Goal: Use online tool/utility: Utilize a website feature to perform a specific function

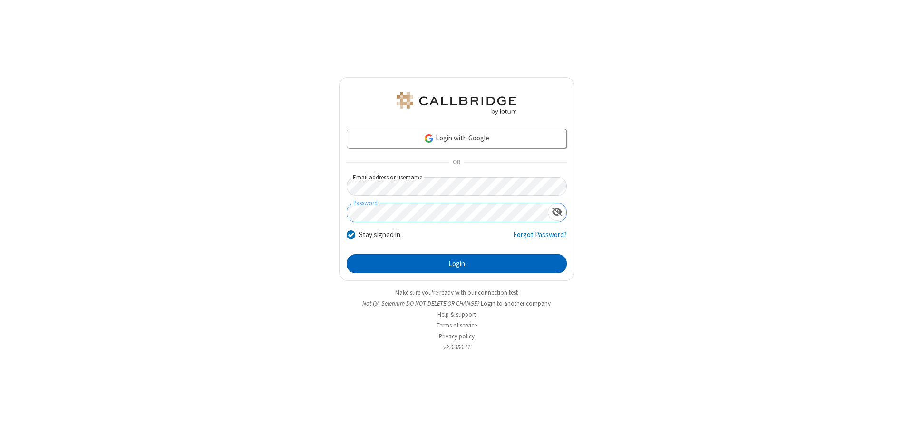
click at [457, 264] on button "Login" at bounding box center [457, 263] width 220 height 19
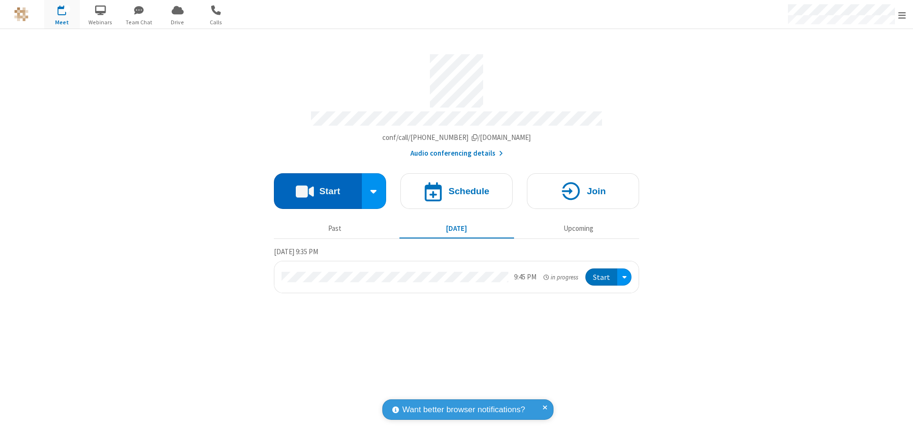
click at [318, 186] on button "Start" at bounding box center [318, 191] width 88 height 36
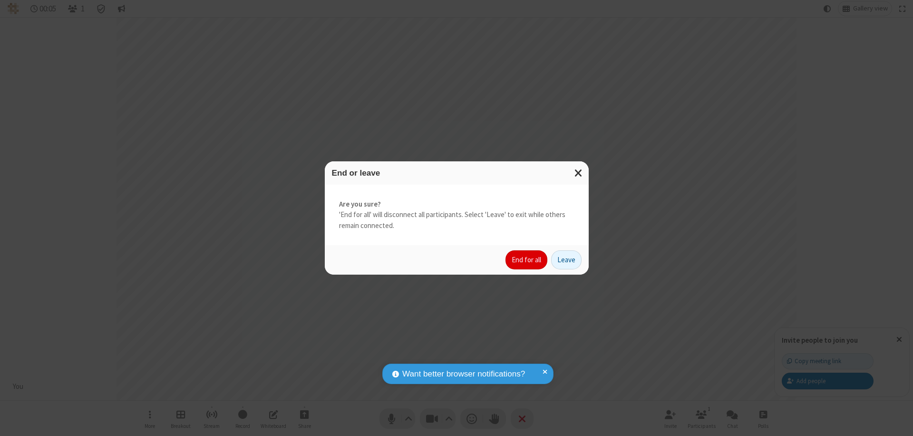
click at [527, 260] on button "End for all" at bounding box center [527, 259] width 42 height 19
